Goal: Find specific page/section: Find specific page/section

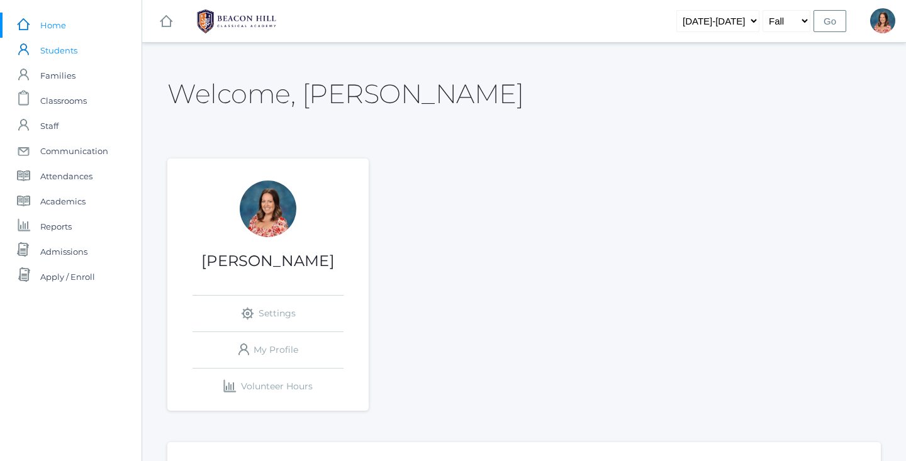
click at [50, 52] on span "Students" at bounding box center [58, 50] width 37 height 25
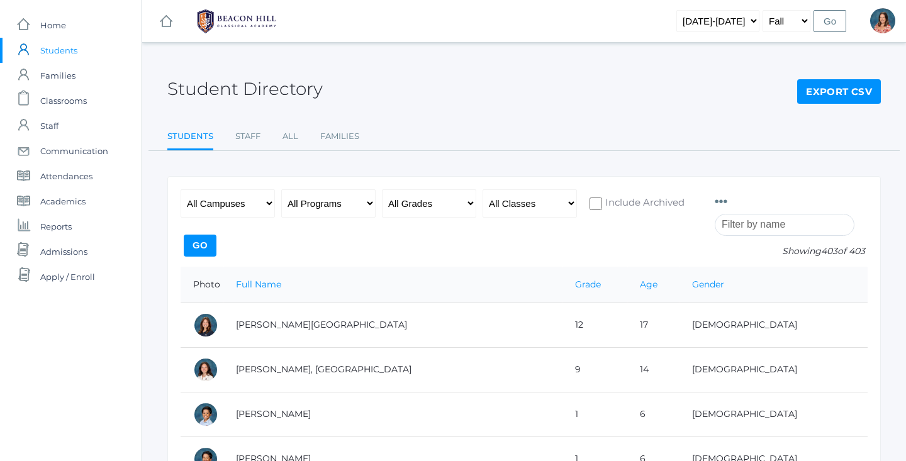
click at [767, 228] on input "search" at bounding box center [784, 225] width 140 height 22
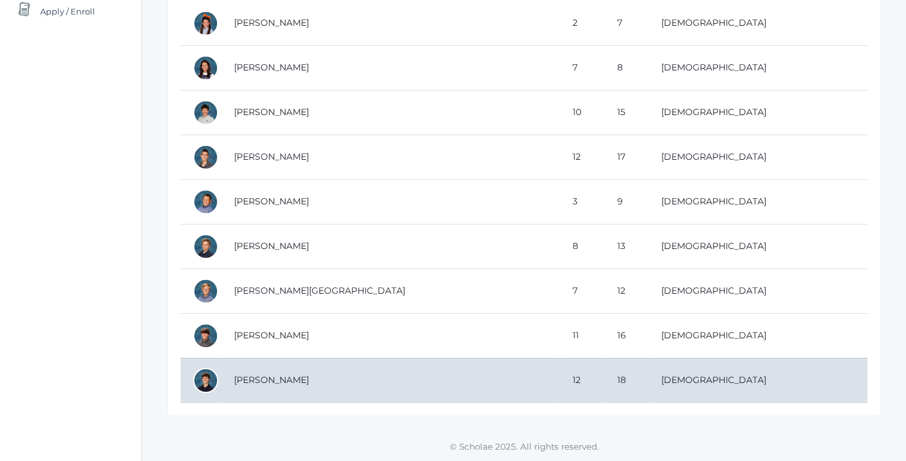
scroll to position [265, 0]
type input "ben"
click at [243, 377] on td "[PERSON_NAME]" at bounding box center [390, 380] width 338 height 45
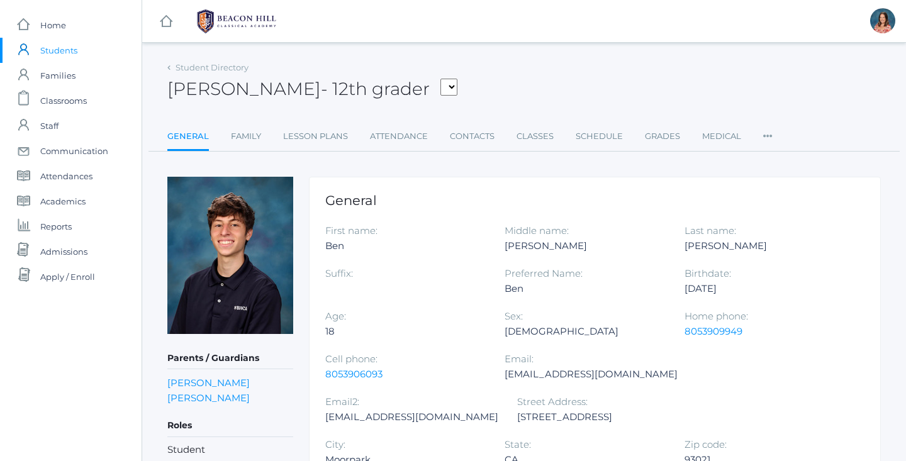
click at [67, 59] on span "Students" at bounding box center [58, 50] width 37 height 25
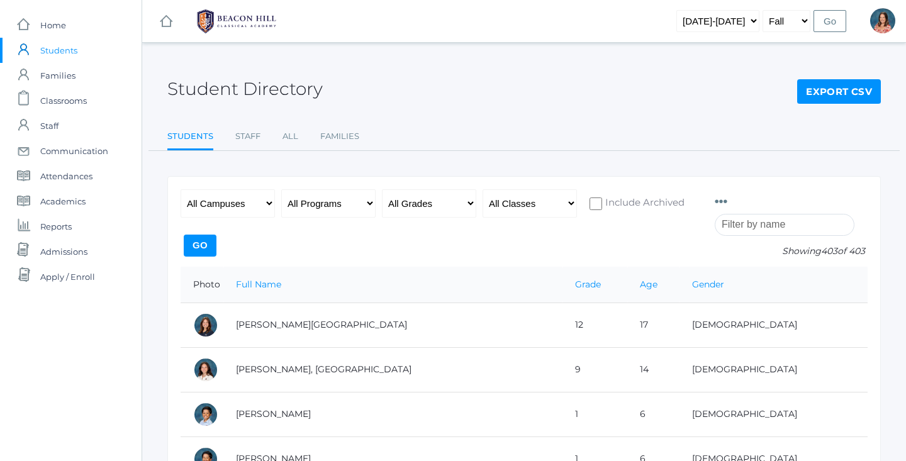
click at [768, 219] on input "search" at bounding box center [784, 225] width 140 height 22
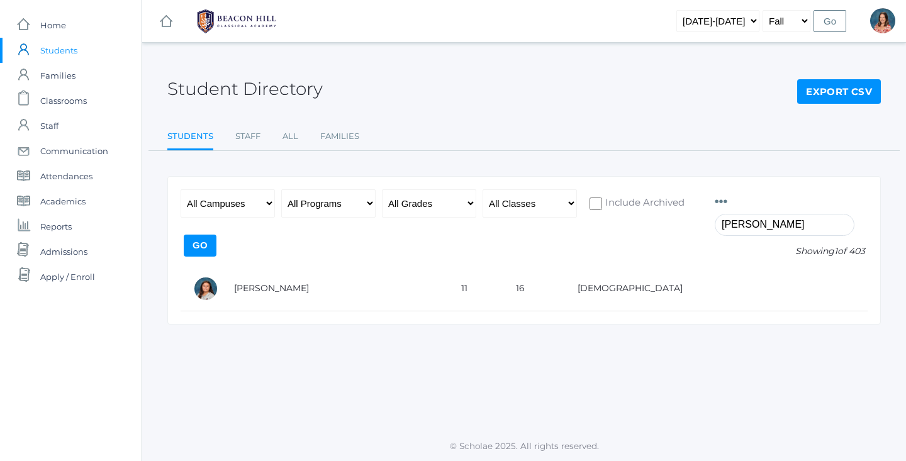
type input "[PERSON_NAME]"
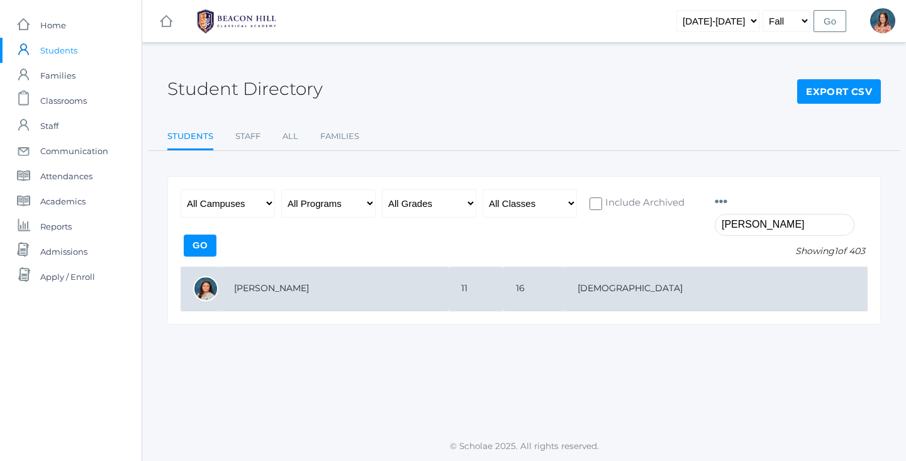
drag, startPoint x: 768, startPoint y: 216, endPoint x: 463, endPoint y: 281, distance: 312.4
click at [448, 281] on td "[PERSON_NAME]" at bounding box center [334, 289] width 227 height 45
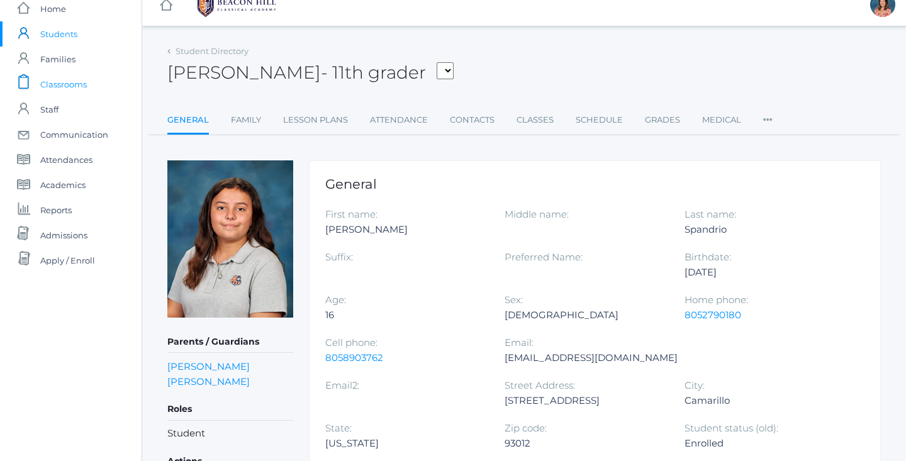
scroll to position [13, 0]
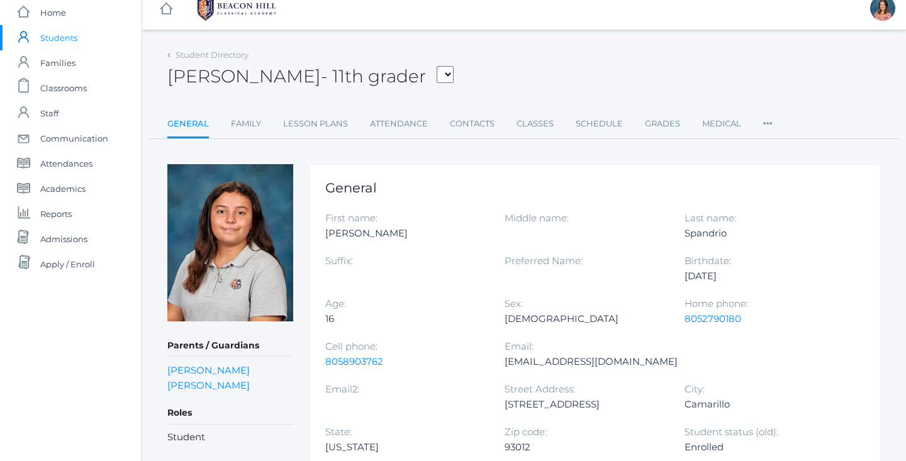
click at [60, 40] on span "Students" at bounding box center [58, 37] width 37 height 25
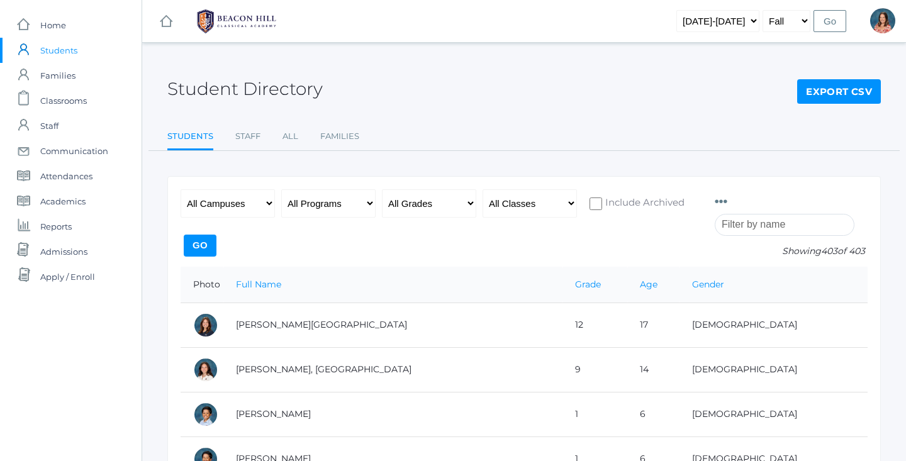
click at [735, 230] on input "search" at bounding box center [784, 225] width 140 height 22
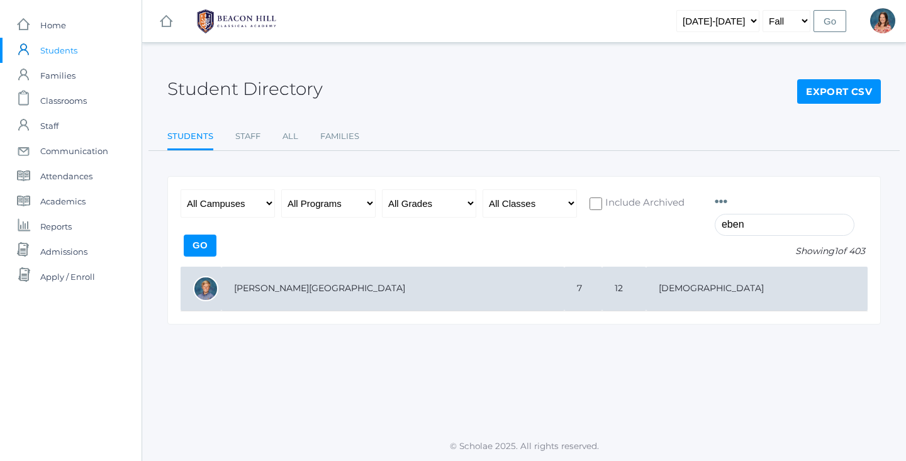
type input "eben"
click at [602, 282] on td "7" at bounding box center [583, 289] width 38 height 45
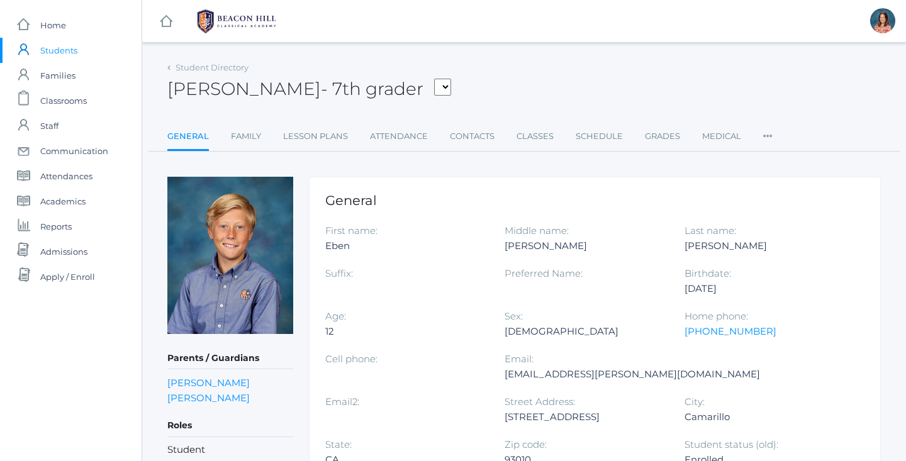
click at [64, 60] on span "Students" at bounding box center [58, 50] width 37 height 25
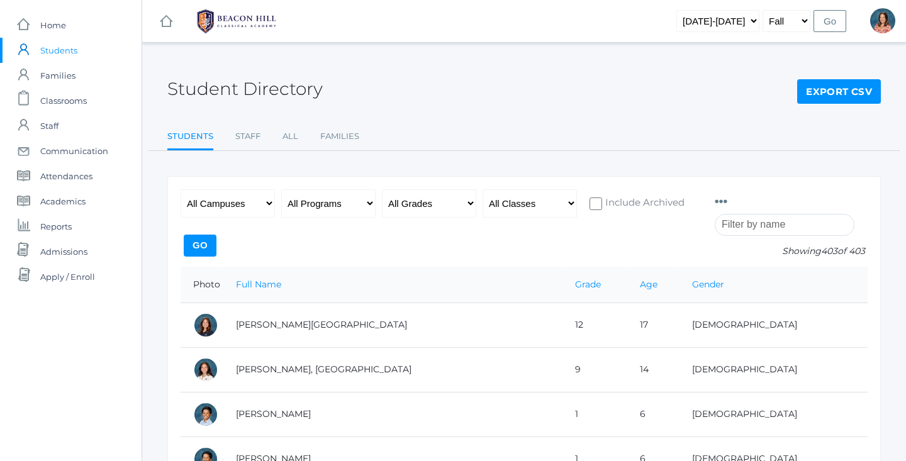
click at [736, 225] on input "search" at bounding box center [784, 225] width 140 height 22
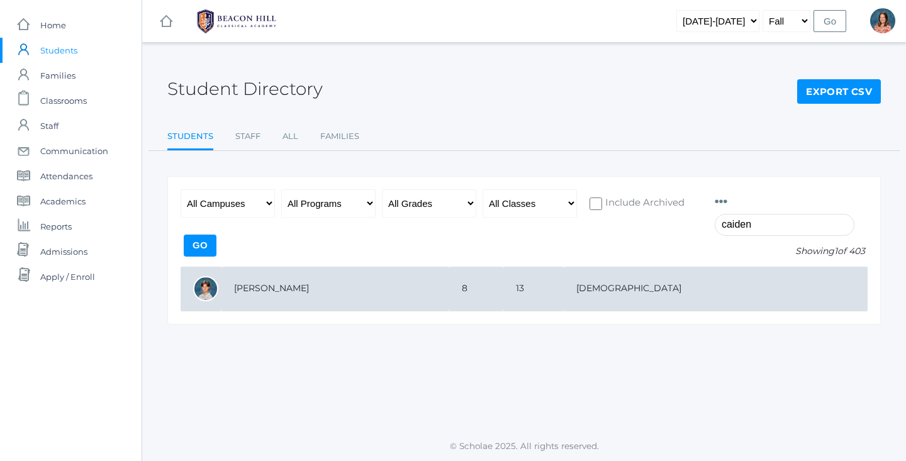
type input "caiden"
click at [439, 300] on td "[PERSON_NAME]" at bounding box center [335, 289] width 228 height 45
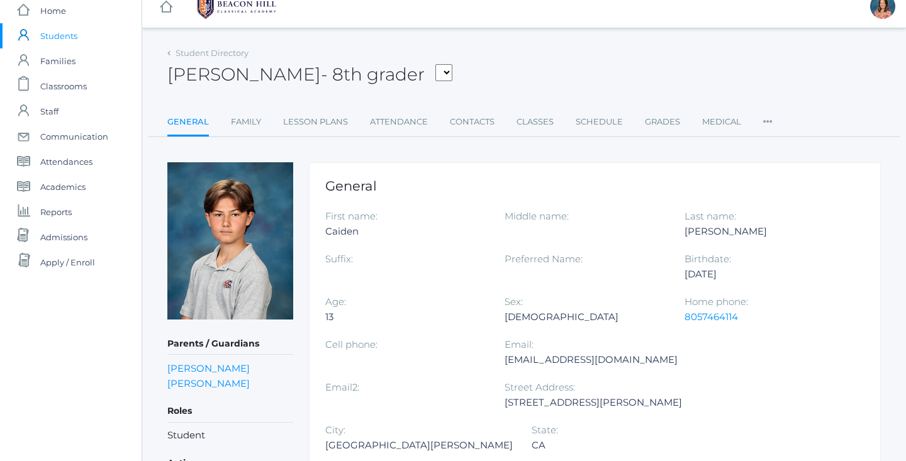
scroll to position [23, 0]
